Goal: Task Accomplishment & Management: Use online tool/utility

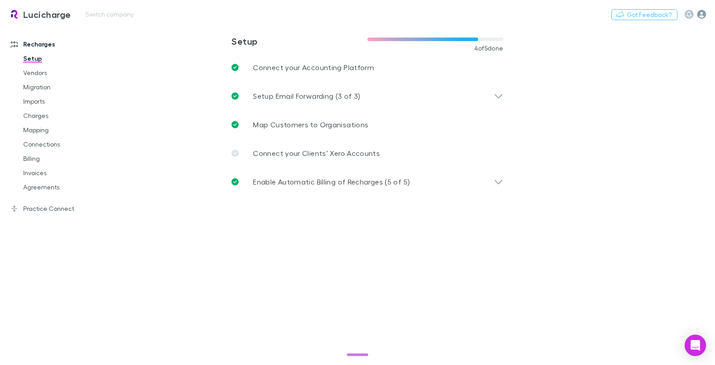
click at [704, 15] on icon "button" at bounding box center [701, 14] width 9 height 9
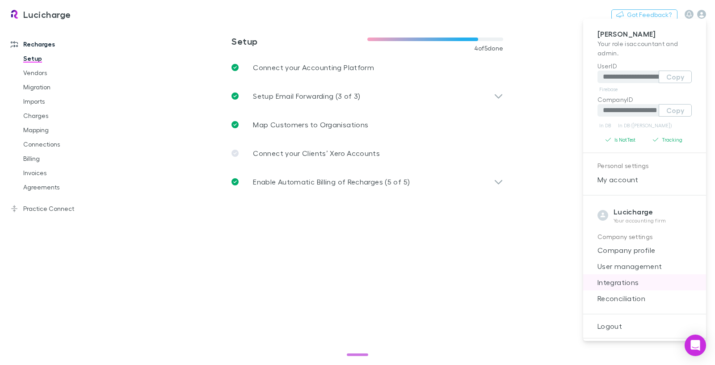
scroll to position [54, 0]
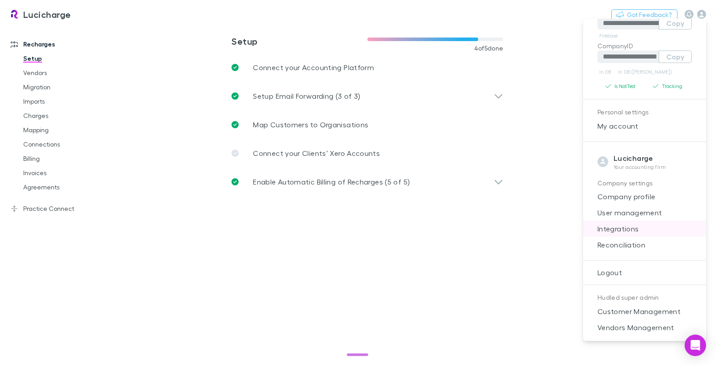
click at [628, 227] on span "Integrations" at bounding box center [644, 228] width 109 height 11
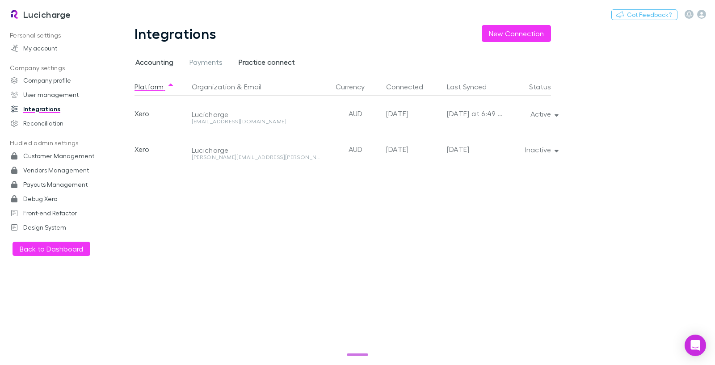
click at [279, 64] on span "Practice connect" at bounding box center [266, 64] width 56 height 12
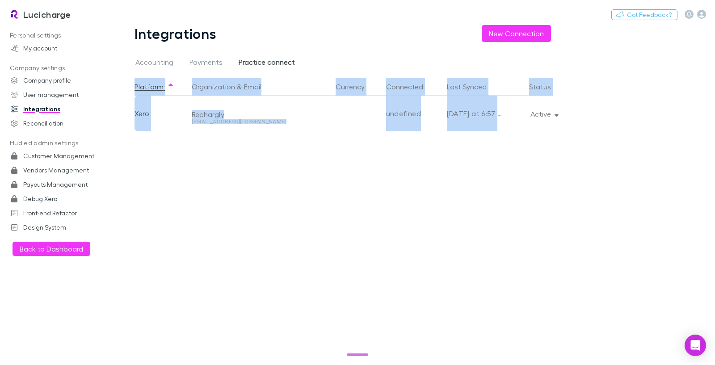
drag, startPoint x: 312, startPoint y: 62, endPoint x: 414, endPoint y: 156, distance: 138.8
click at [414, 156] on div "Integrations New Connection Accounting Payments Practice connect Platform Organ…" at bounding box center [349, 195] width 473 height 340
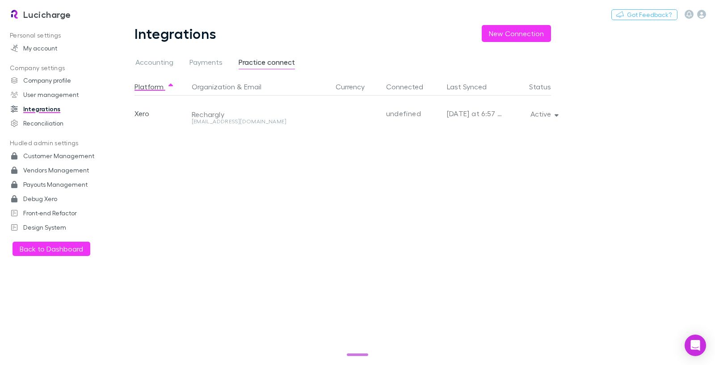
click at [416, 163] on div "Platform Organization & Email Currency Connected Last Synced Status Xero Rechar…" at bounding box center [349, 221] width 430 height 287
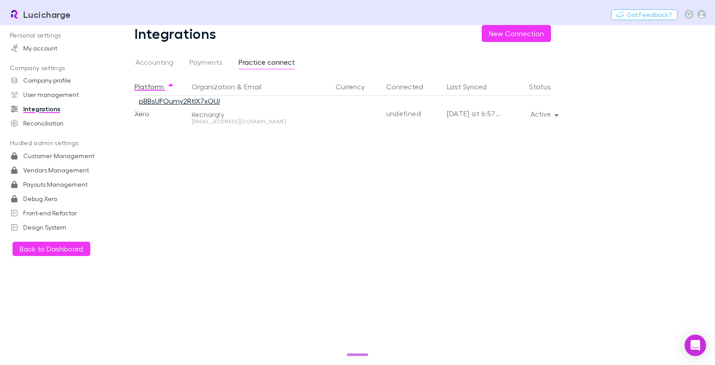
click at [203, 97] on link "pBBsUFOumy2RtlX7xOUJ" at bounding box center [179, 100] width 81 height 8
click at [602, 155] on main "Integrations New Connection Accounting Payments Practice connect Platform Organ…" at bounding box center [414, 195] width 602 height 340
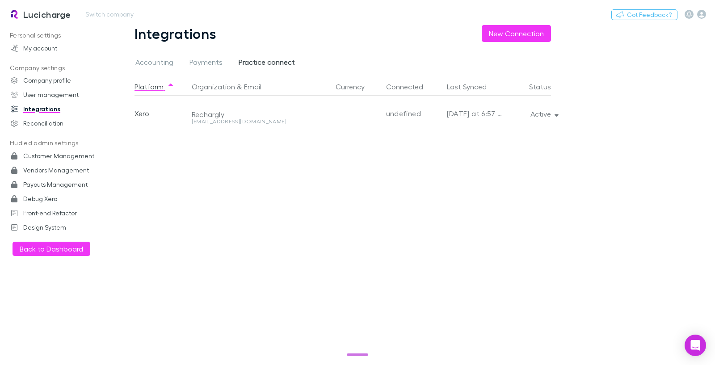
click at [40, 11] on h3 "Lucicharge" at bounding box center [47, 14] width 48 height 11
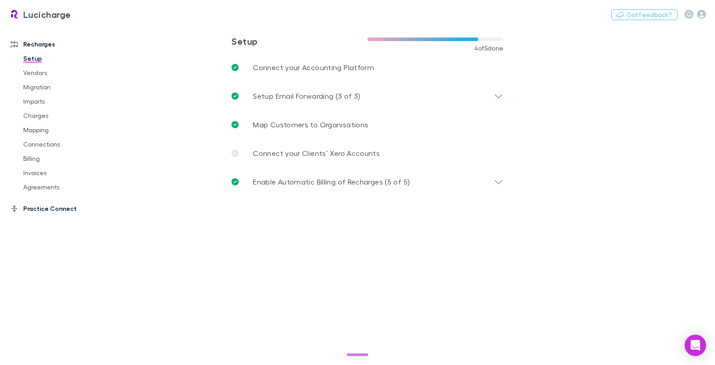
click at [30, 204] on link "Practice Connect" at bounding box center [60, 208] width 116 height 14
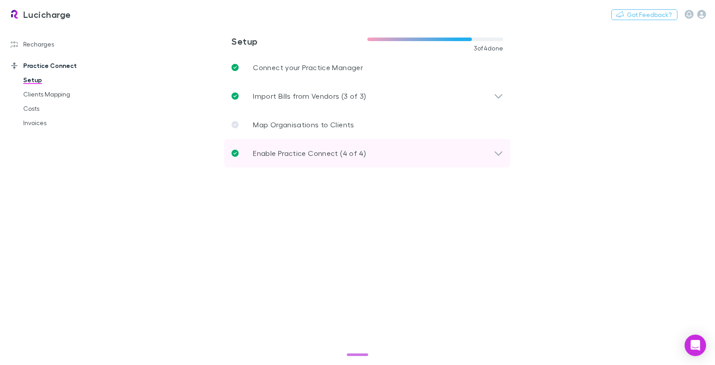
click at [364, 151] on div "Enable Practice Connect (4 of 4)" at bounding box center [362, 153] width 262 height 11
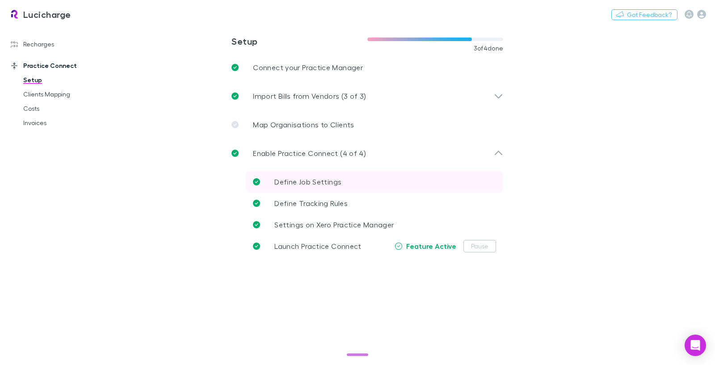
click at [317, 181] on span "Define Job Settings" at bounding box center [307, 181] width 67 height 8
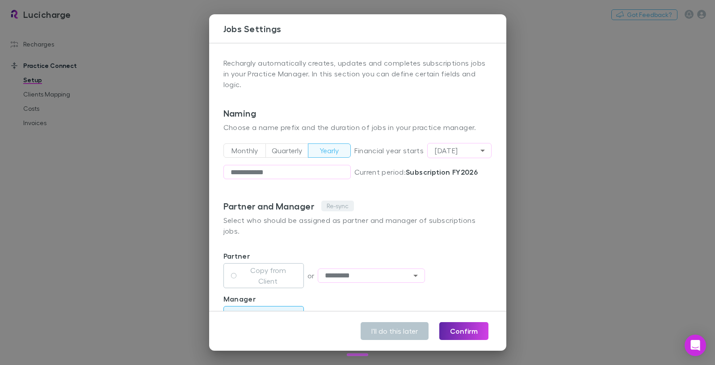
click at [339, 207] on button "Re-sync" at bounding box center [337, 206] width 33 height 11
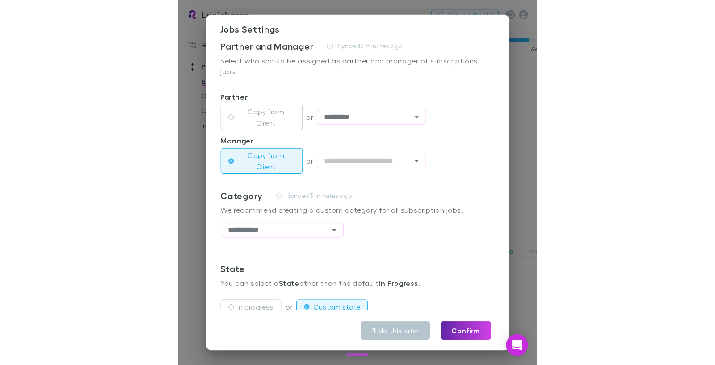
scroll to position [107, 0]
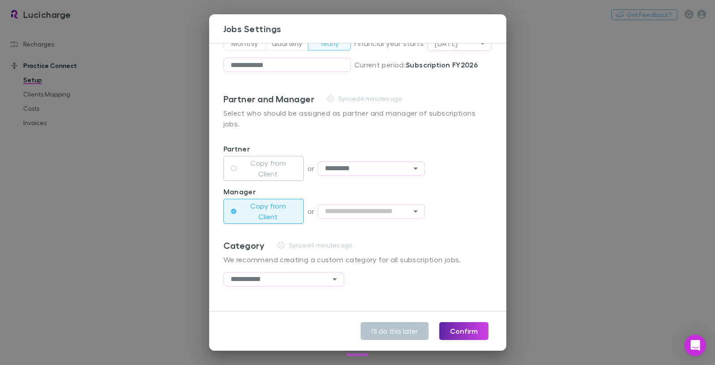
click at [156, 81] on div "**********" at bounding box center [357, 182] width 715 height 365
